Goal: Communication & Community: Participate in discussion

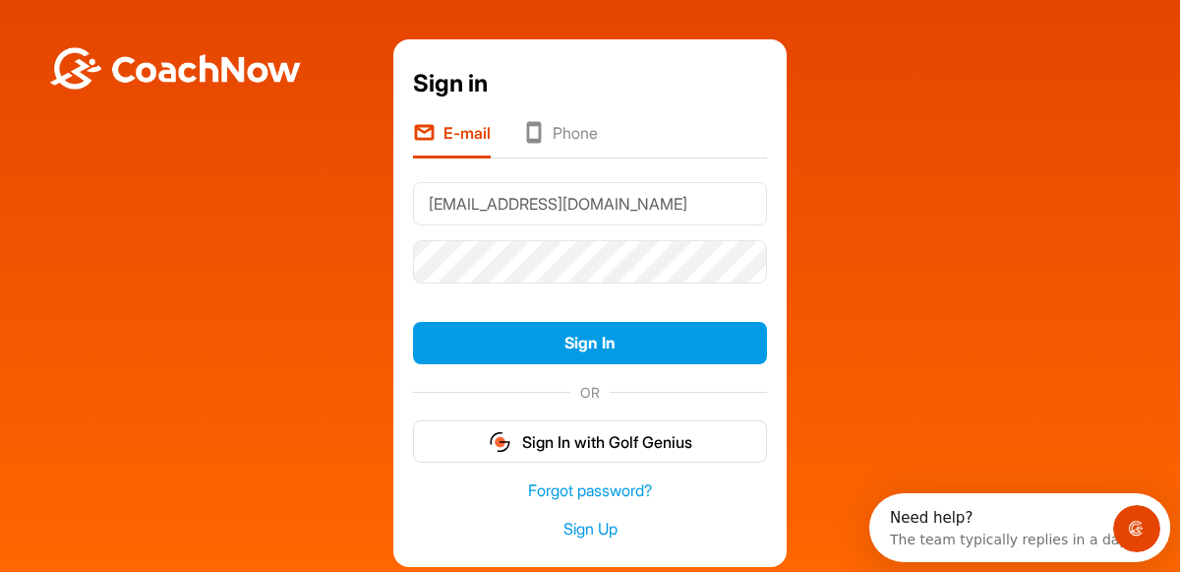
type input "[EMAIL_ADDRESS][DOMAIN_NAME]"
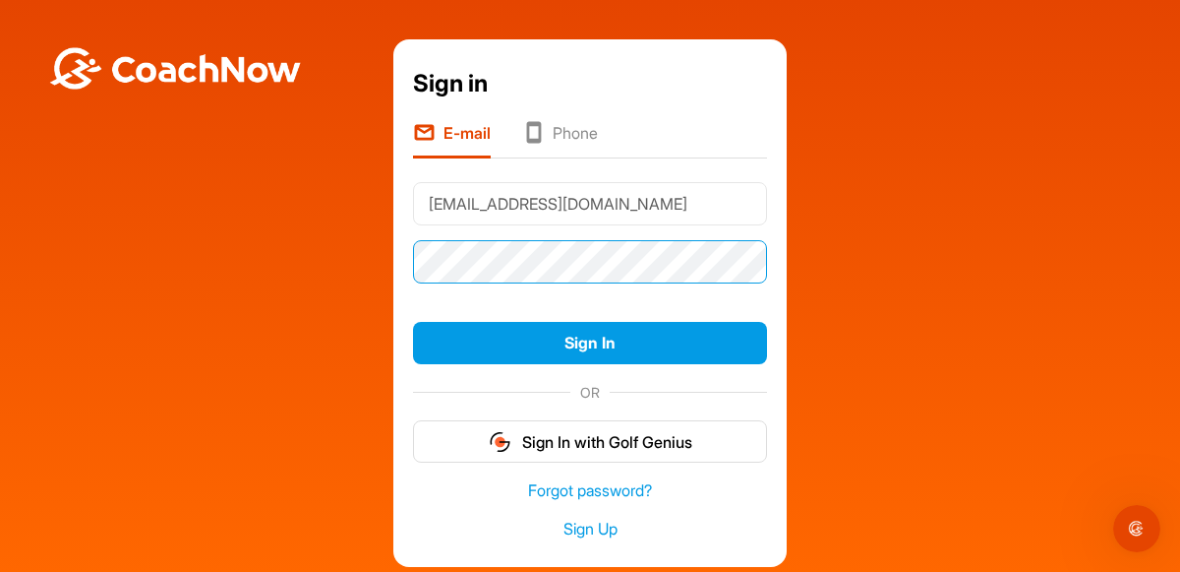
click at [413, 322] on button "Sign In" at bounding box center [590, 343] width 354 height 42
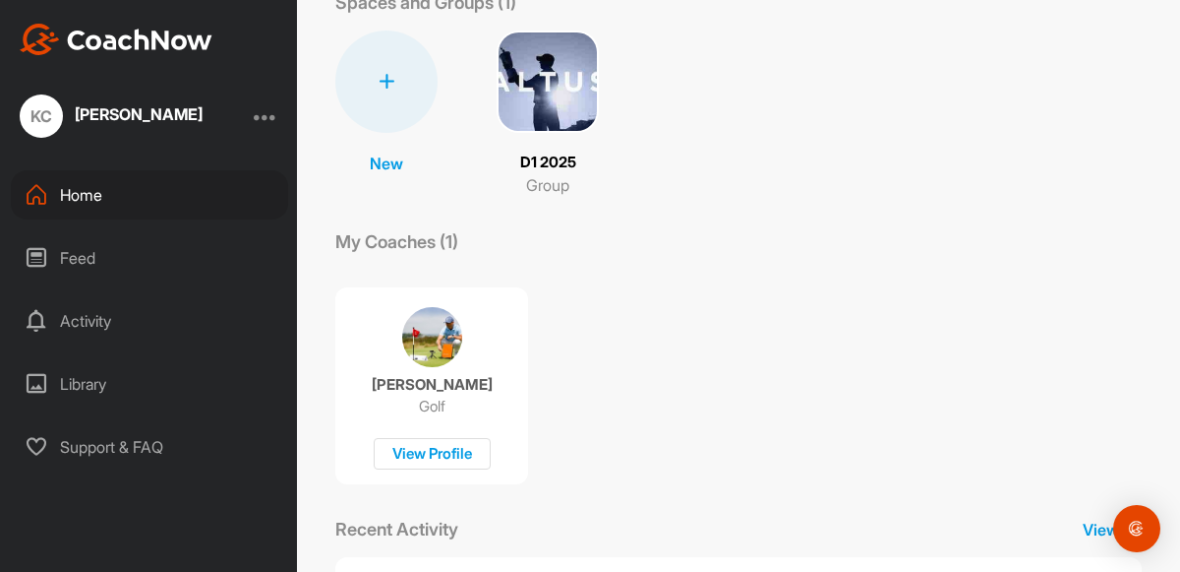
scroll to position [132, 0]
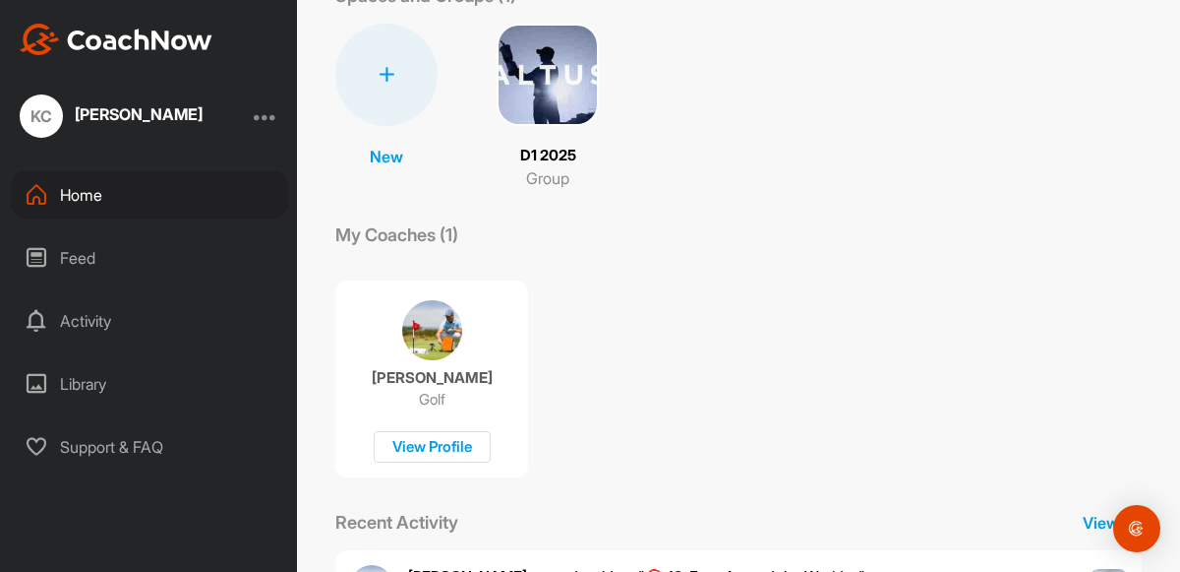
click at [549, 68] on img at bounding box center [548, 75] width 102 height 102
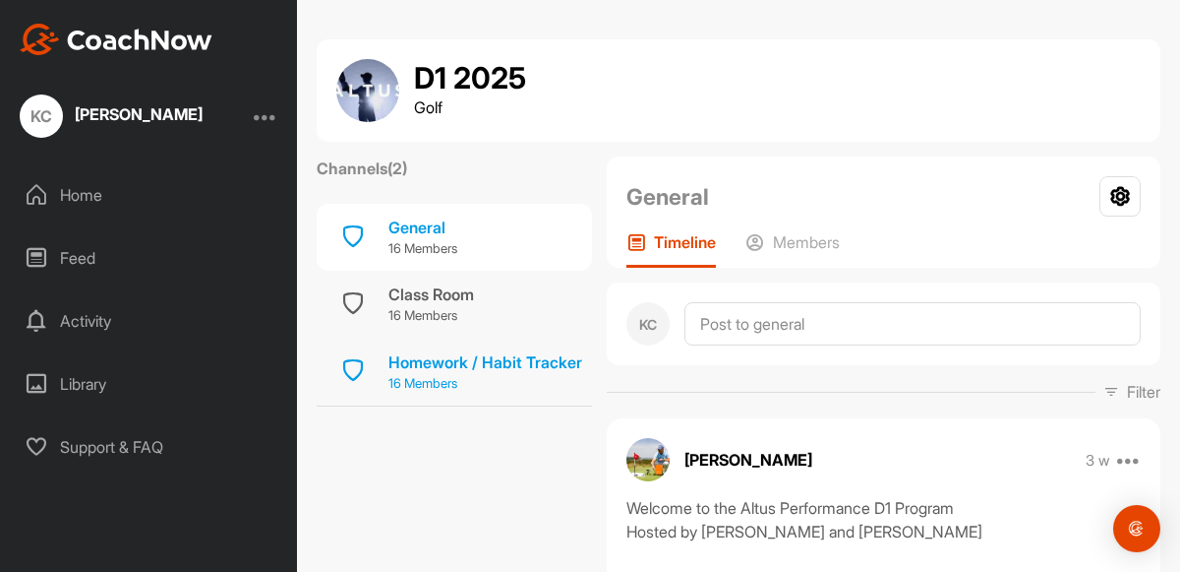
click at [444, 374] on p "16 Members" at bounding box center [486, 384] width 194 height 20
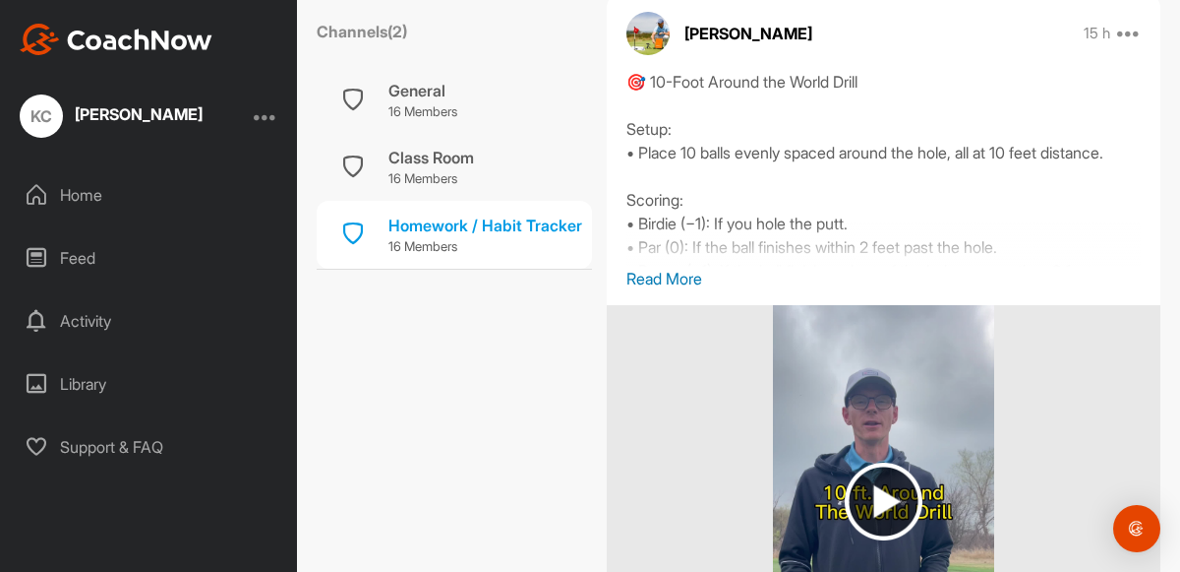
scroll to position [1075, 0]
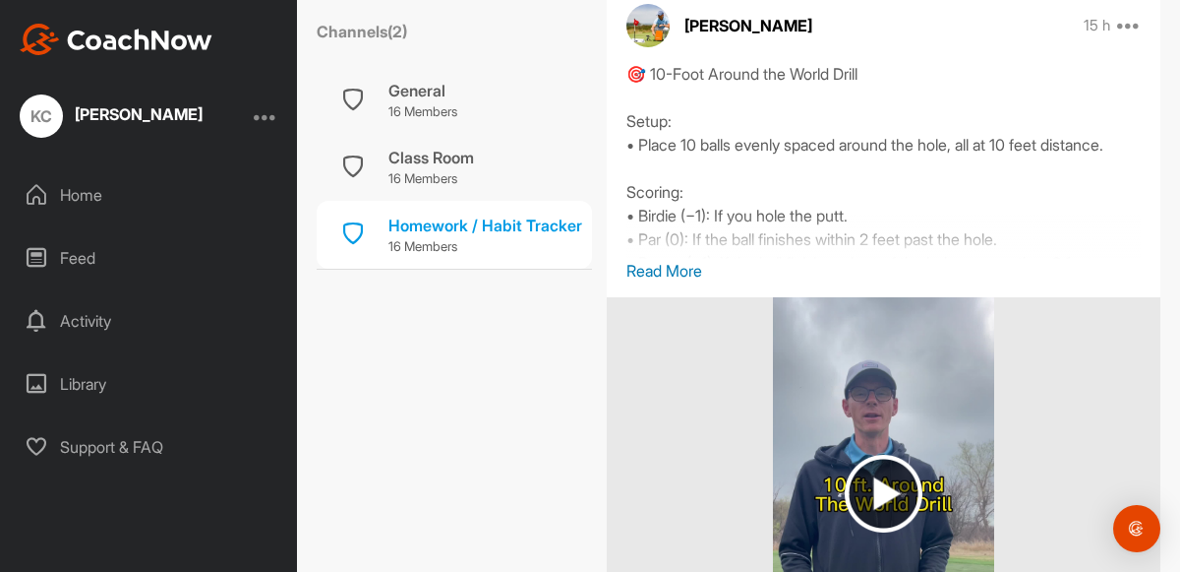
click at [683, 282] on p "Read More" at bounding box center [884, 271] width 514 height 24
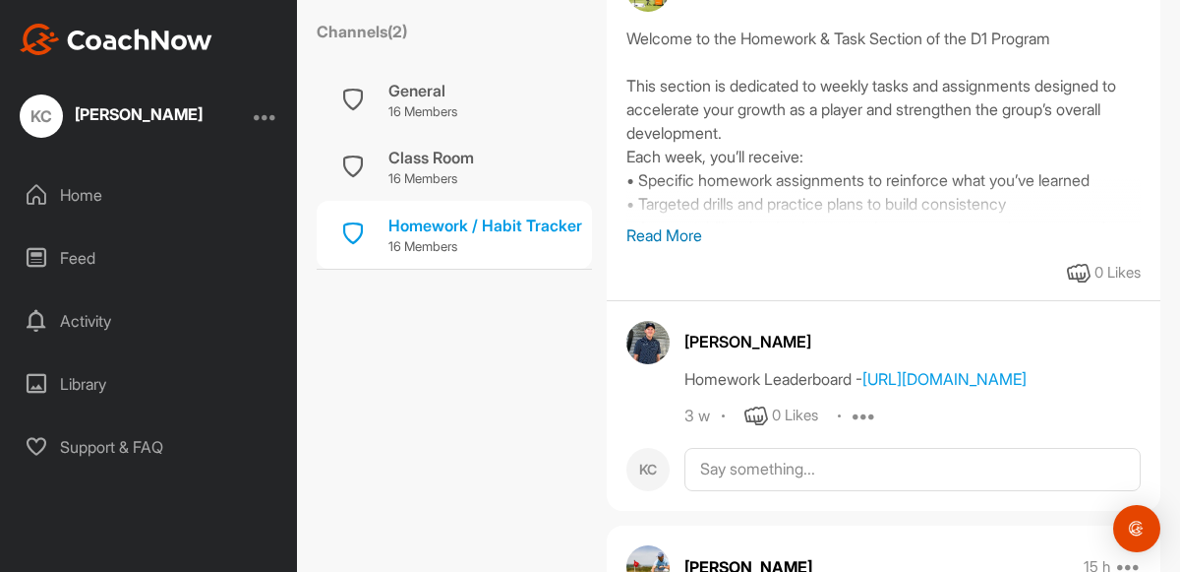
scroll to position [545, 0]
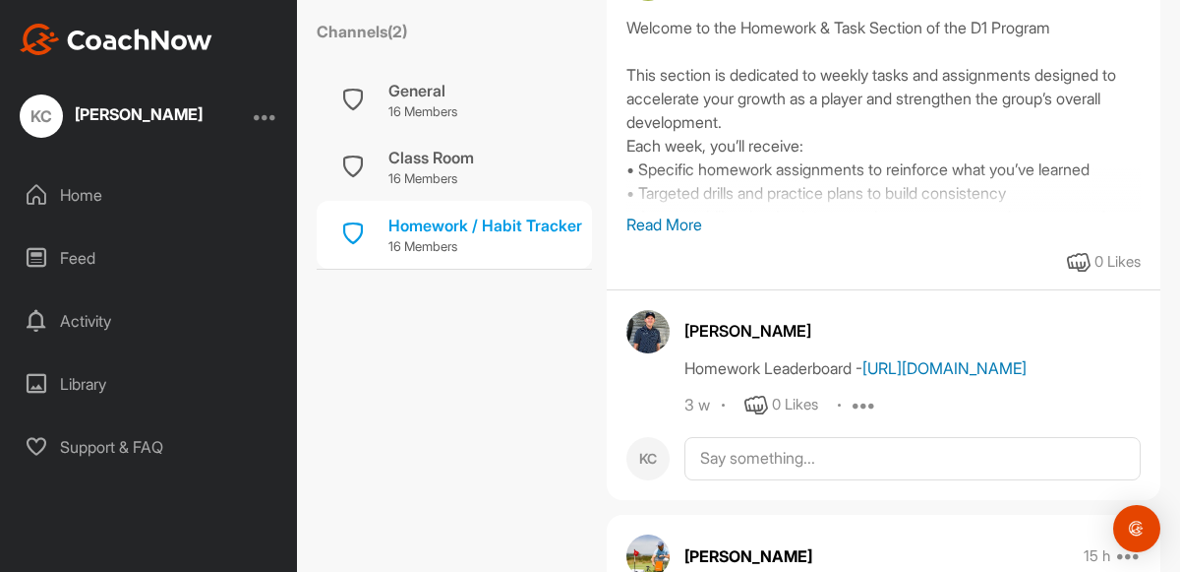
click at [863, 378] on link "[URL][DOMAIN_NAME]" at bounding box center [945, 368] width 164 height 20
